Goal: Contribute content

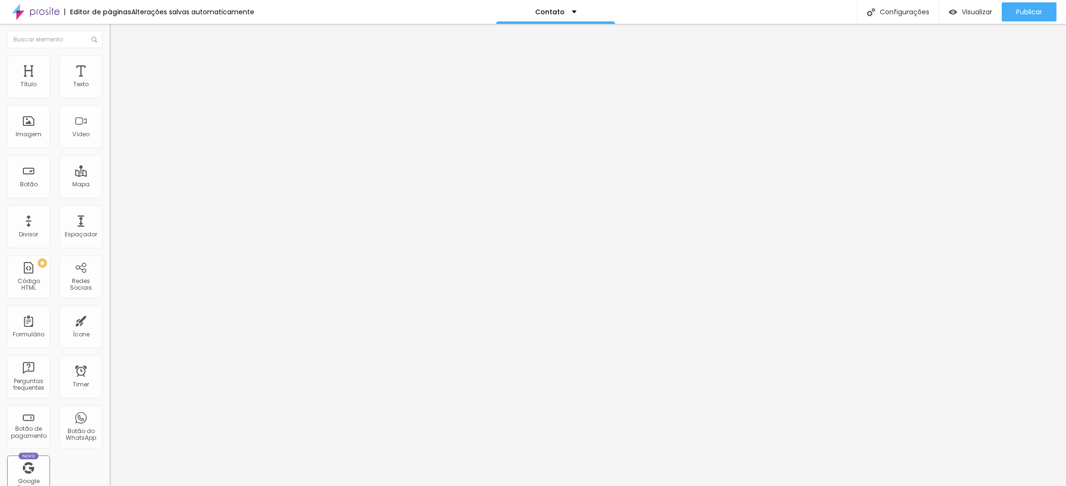
click at [109, 89] on input "Av. [DEMOGRAPHIC_DATA] [PERSON_NAME] , 126, Nova América Offices - [GEOGRAPHIC_…" at bounding box center [166, 85] width 114 height 10
click at [109, 89] on input "Av. Pastor Martin Luther King Jr. , 126, Nova América Offices - Torre 2000 - De…" at bounding box center [166, 85] width 114 height 10
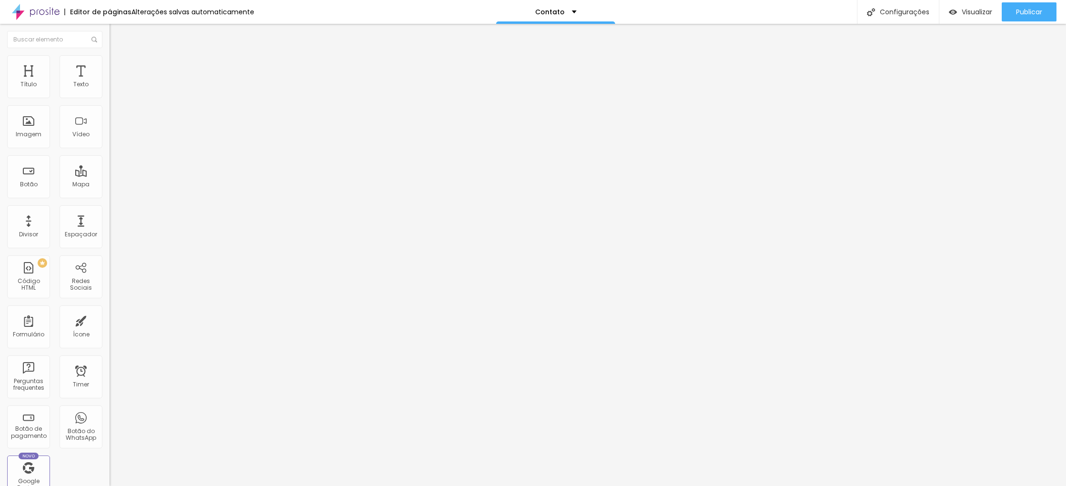
type input "Rio de janeiro"
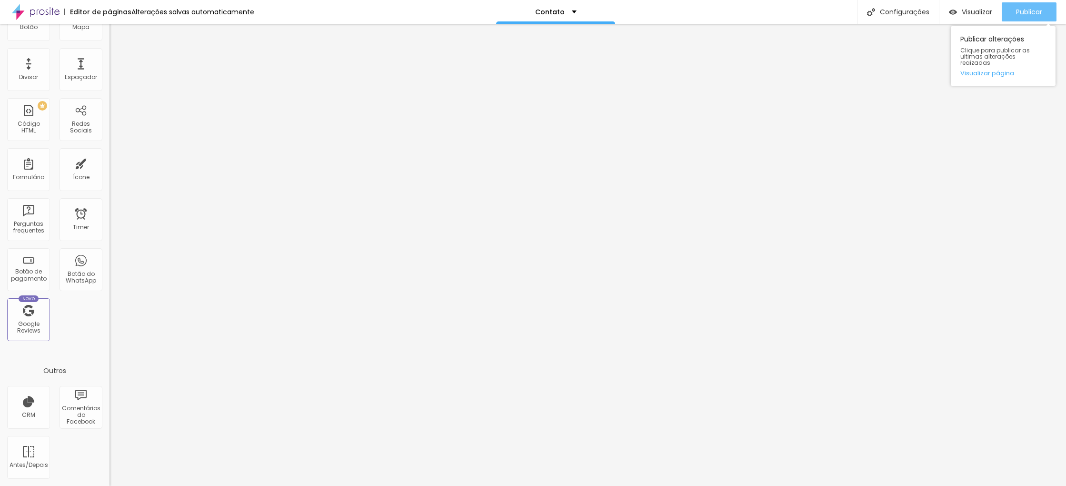
click at [1016, 12] on span "Publicar" at bounding box center [1029, 12] width 26 height 8
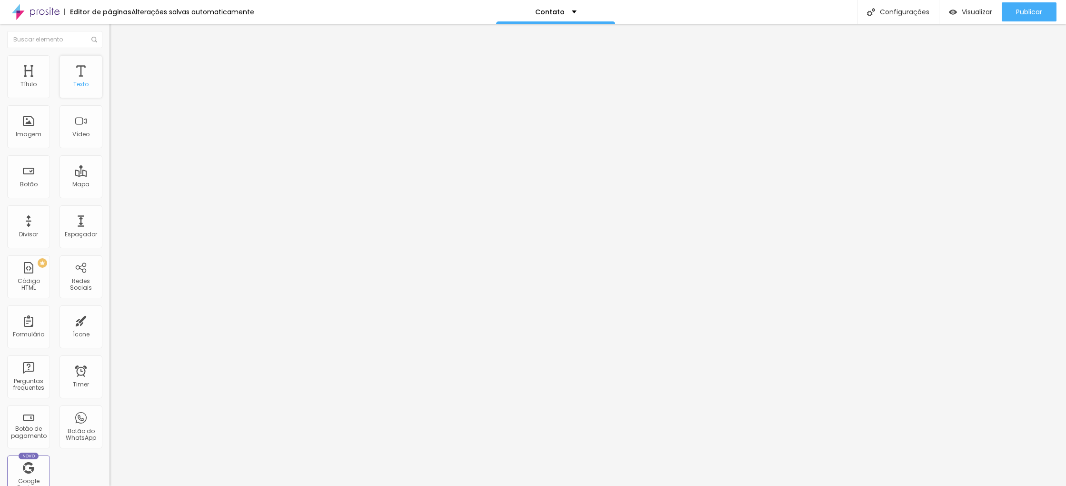
click at [87, 81] on div "Texto" at bounding box center [80, 84] width 15 height 7
click at [80, 71] on div "Texto" at bounding box center [81, 76] width 43 height 43
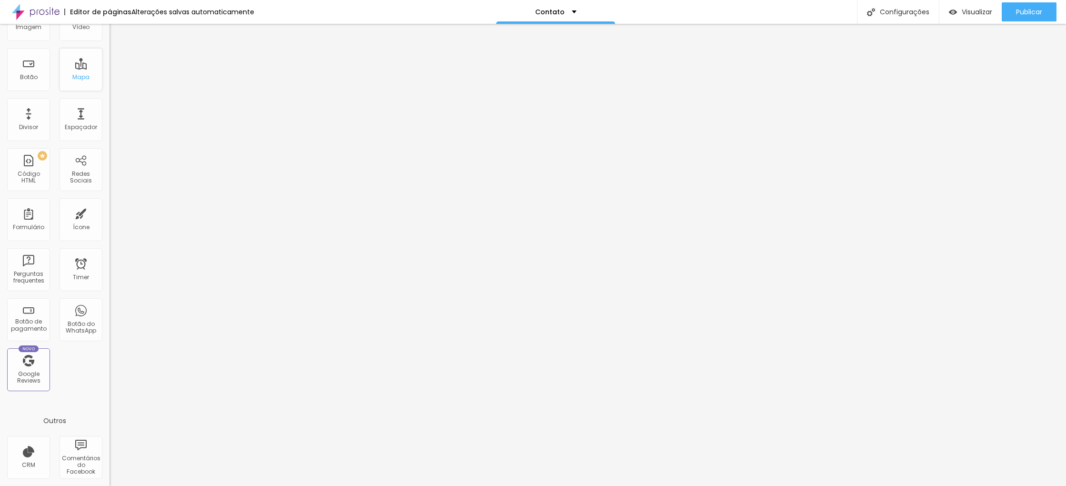
scroll to position [157, 0]
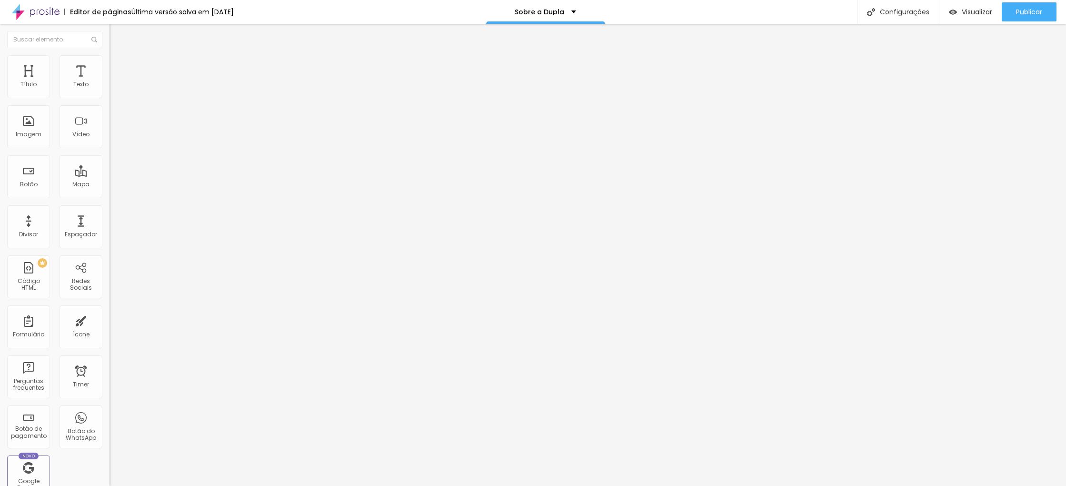
click at [29, 12] on img at bounding box center [36, 12] width 48 height 24
click at [15, 7] on img at bounding box center [36, 12] width 48 height 24
